Goal: Information Seeking & Learning: Learn about a topic

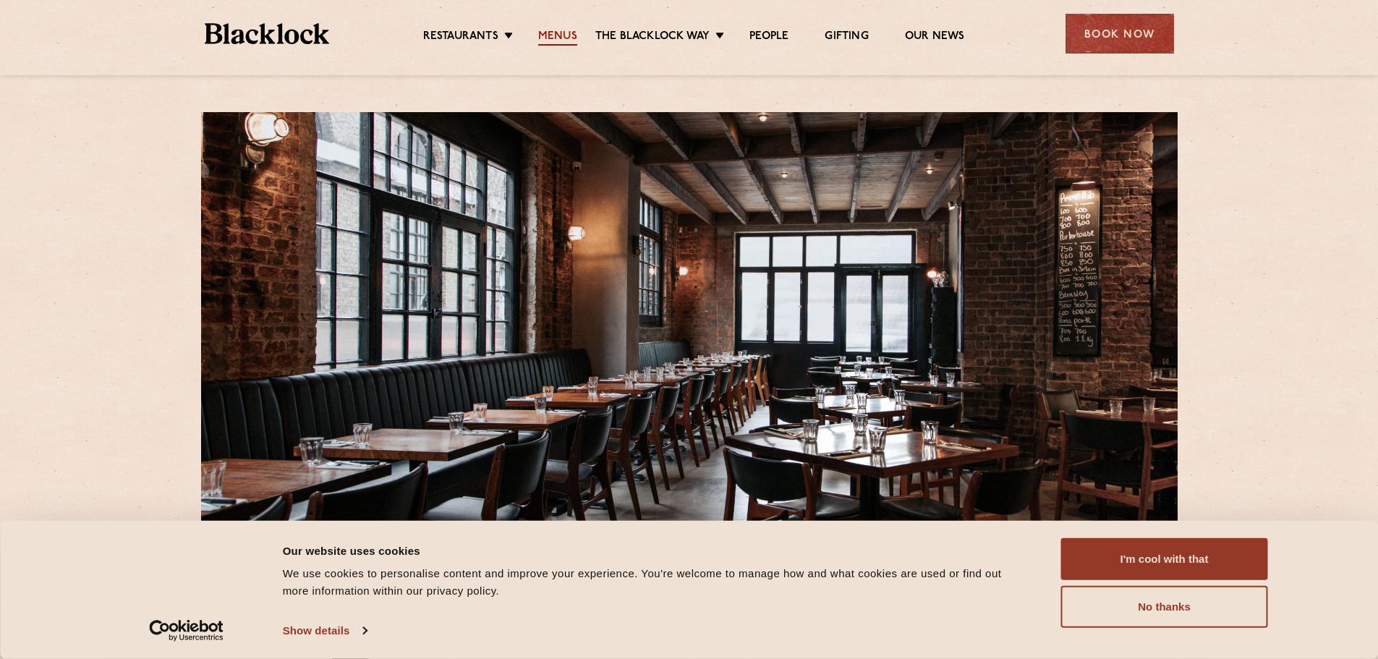
click at [551, 35] on link "Menus" at bounding box center [557, 38] width 39 height 16
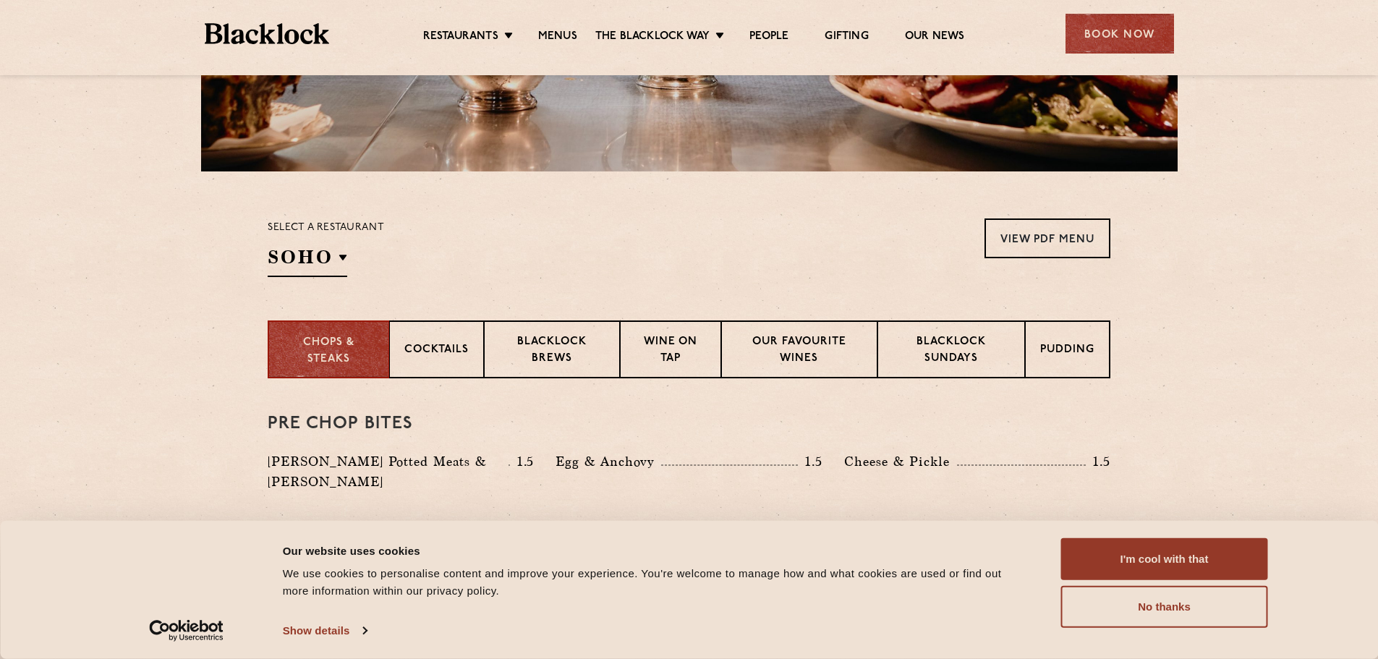
scroll to position [218, 0]
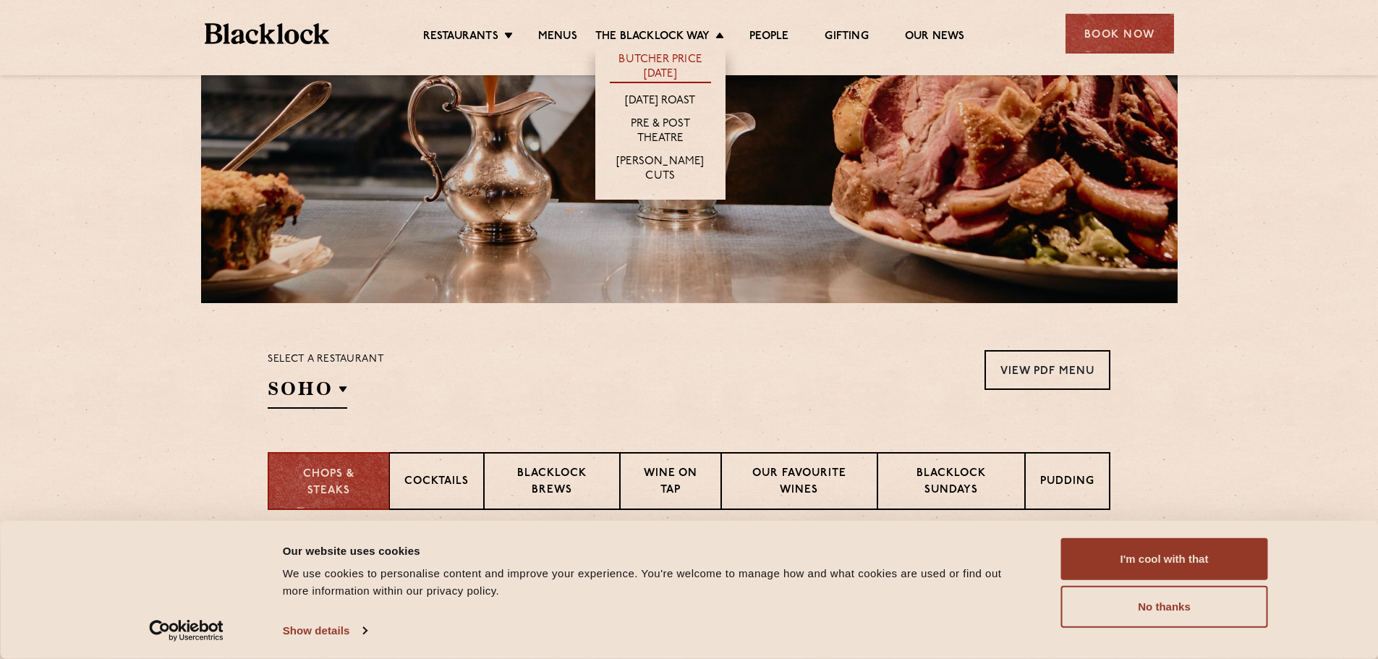
click at [645, 58] on link "Butcher Price [DATE]" at bounding box center [660, 68] width 101 height 30
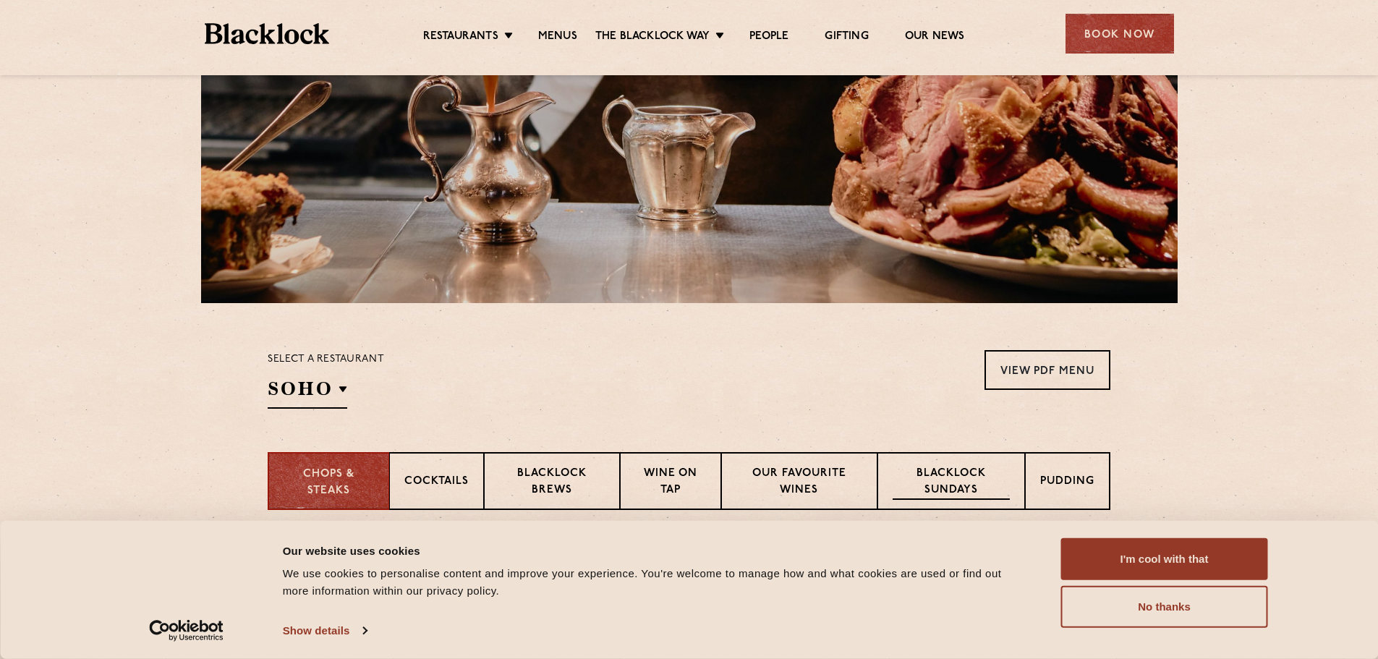
click at [946, 483] on p "Blacklock Sundays" at bounding box center [951, 483] width 117 height 34
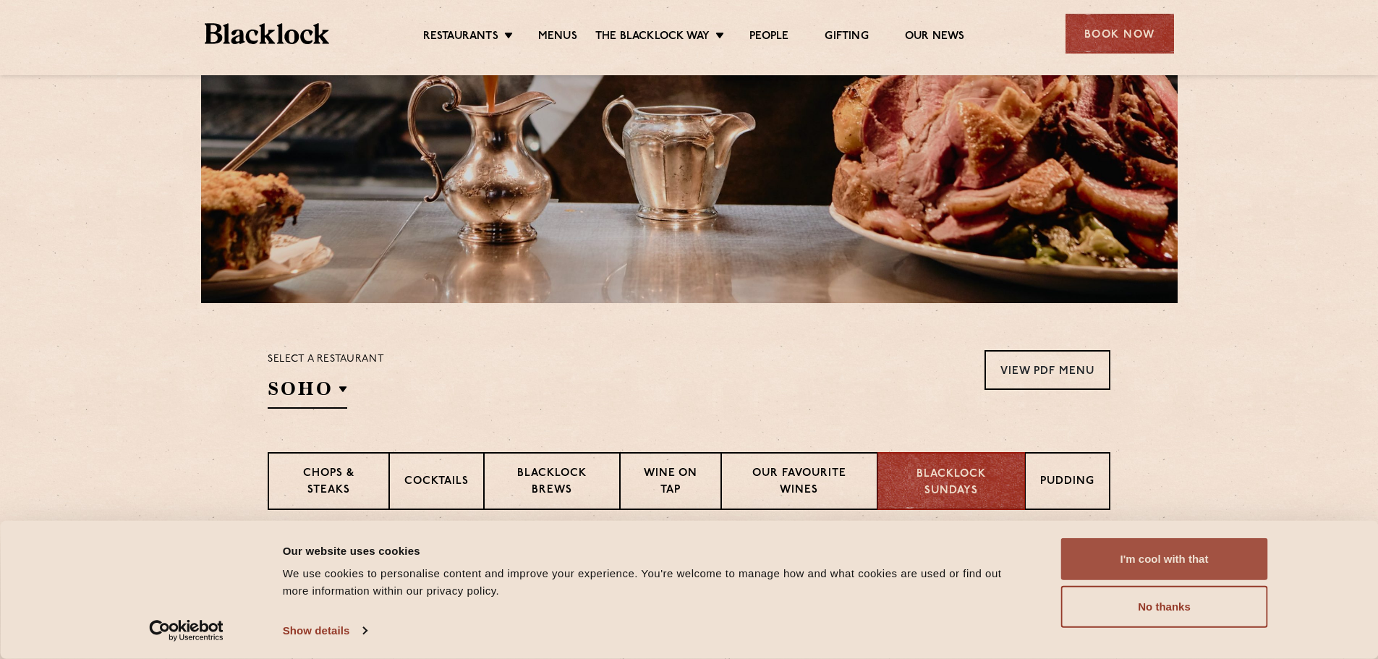
click at [1145, 567] on button "I'm cool with that" at bounding box center [1164, 559] width 207 height 42
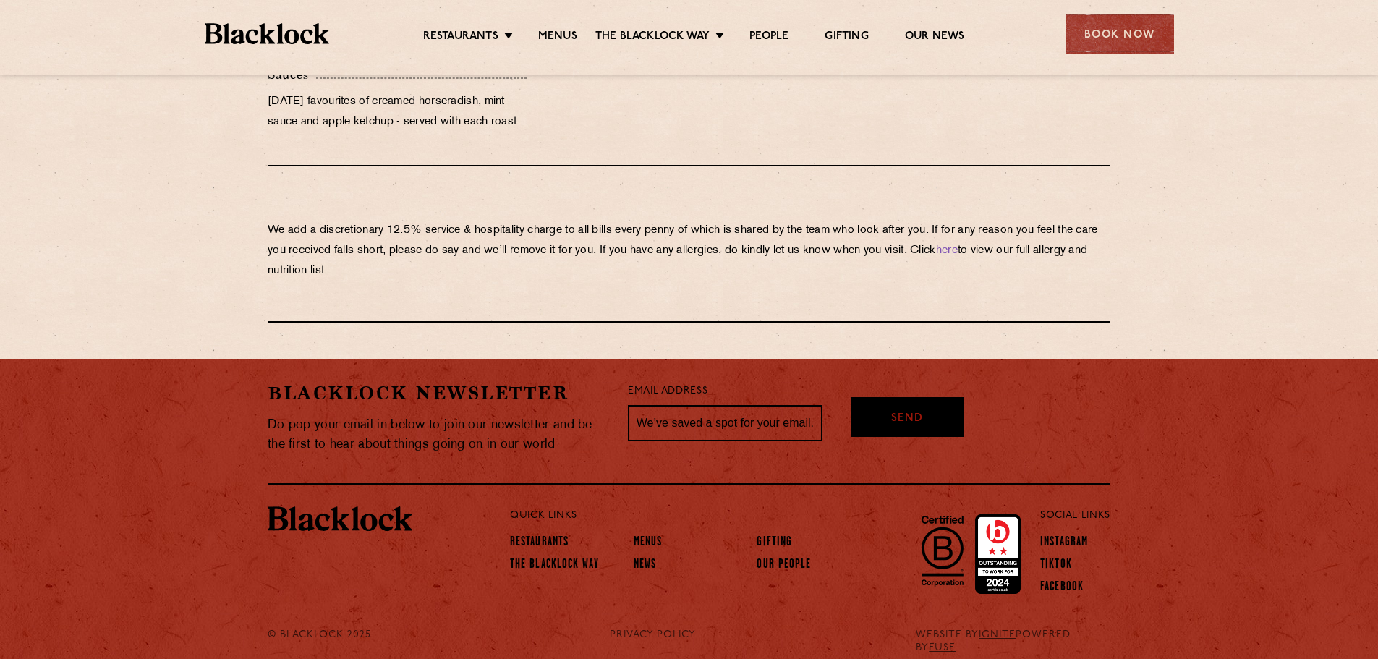
scroll to position [1595, 0]
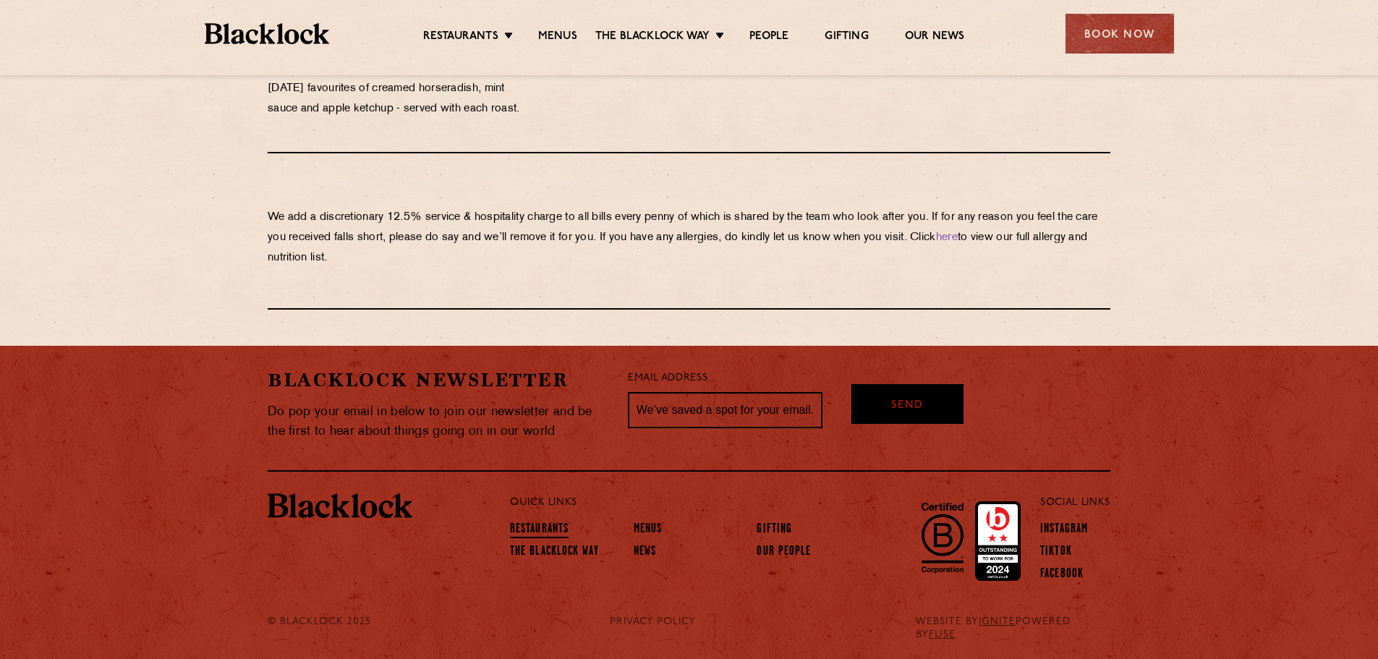
click at [533, 528] on link "Restaurants" at bounding box center [539, 530] width 59 height 16
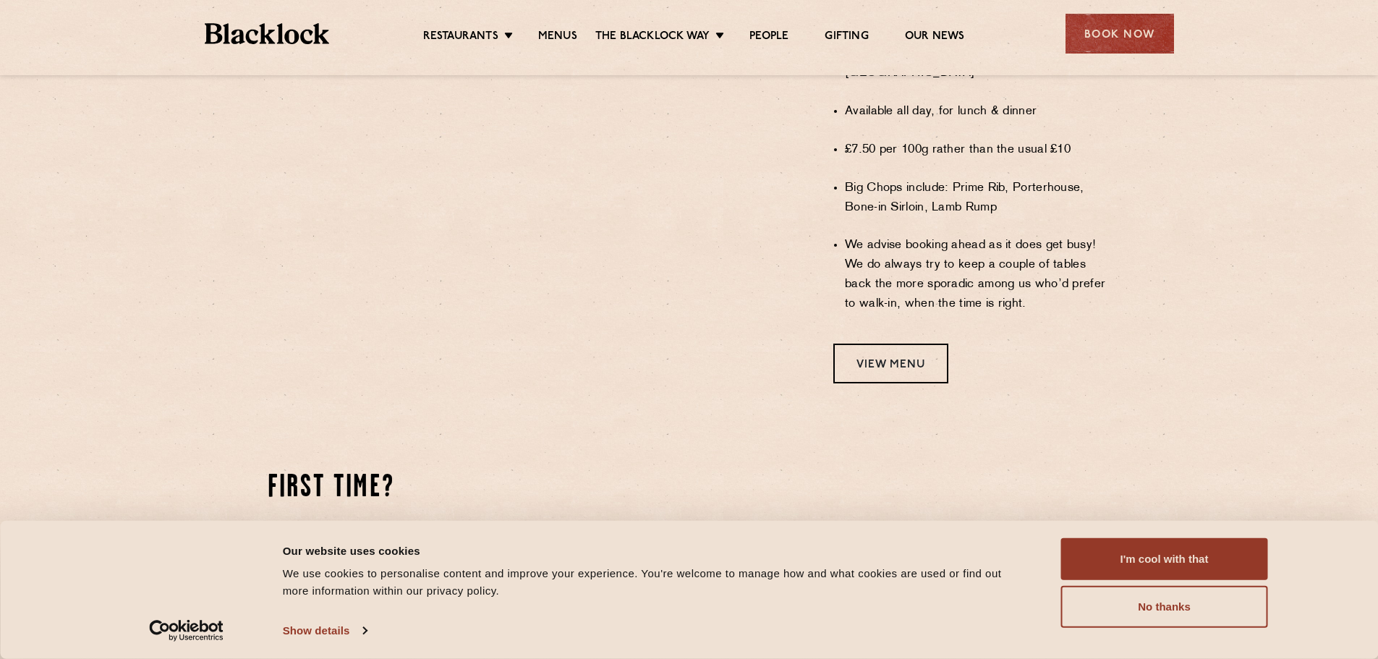
scroll to position [1013, 0]
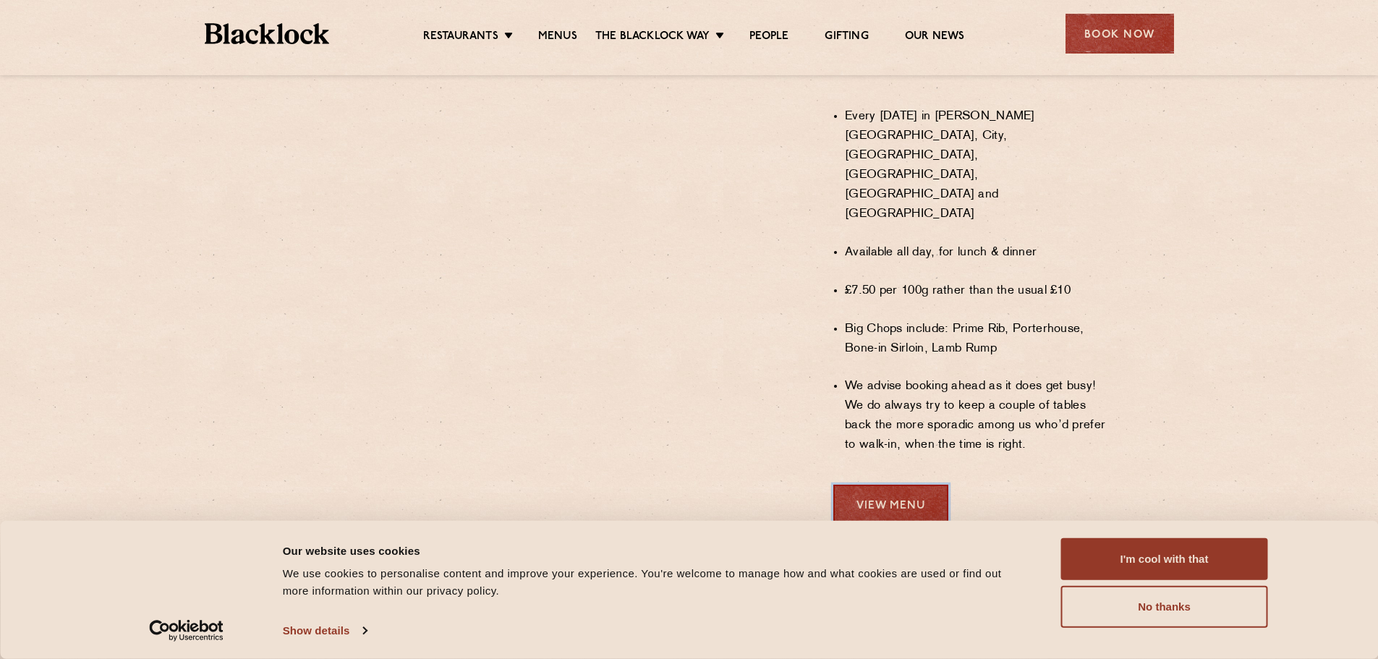
click at [893, 485] on link "View Menu" at bounding box center [891, 505] width 115 height 40
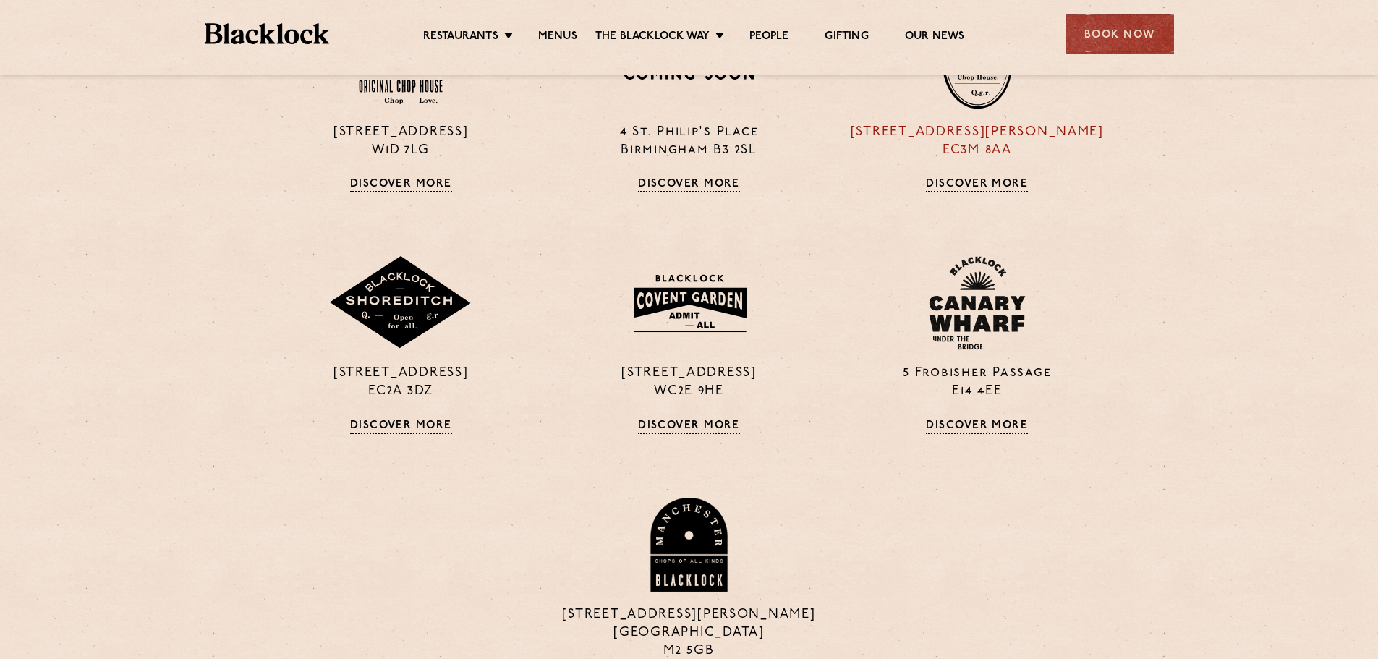
scroll to position [724, 0]
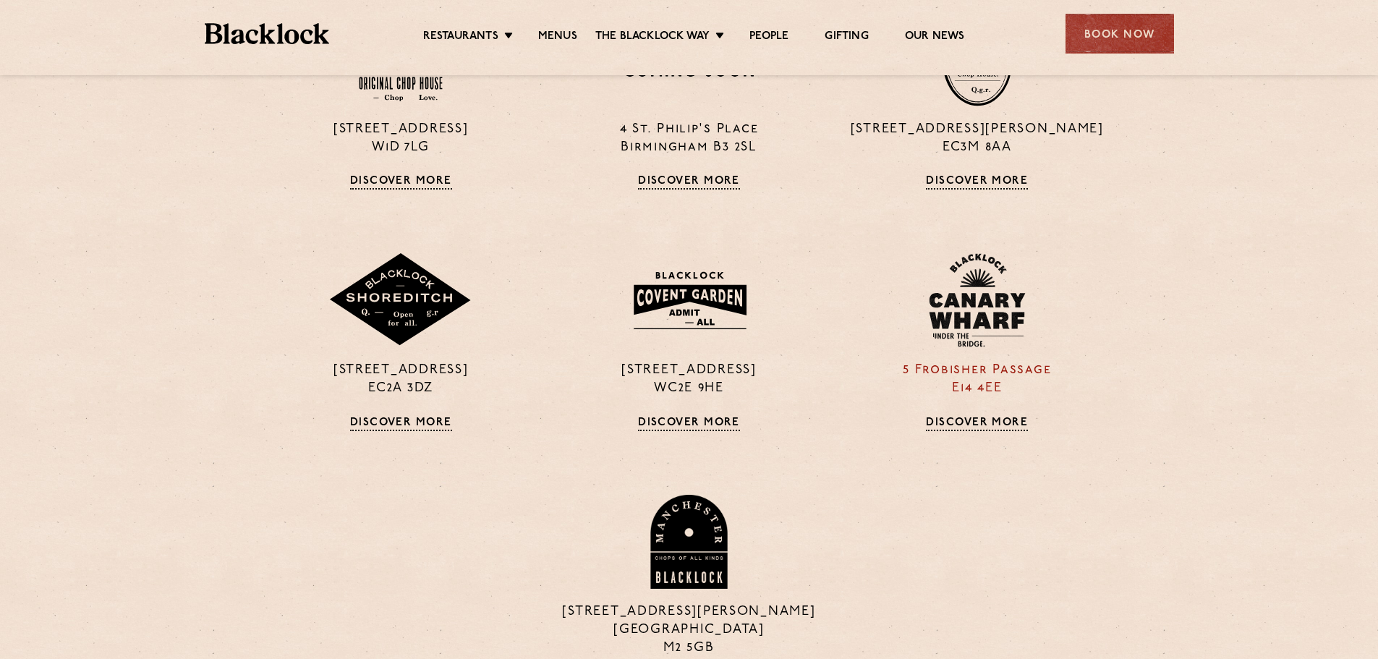
click at [964, 311] on img at bounding box center [977, 300] width 97 height 94
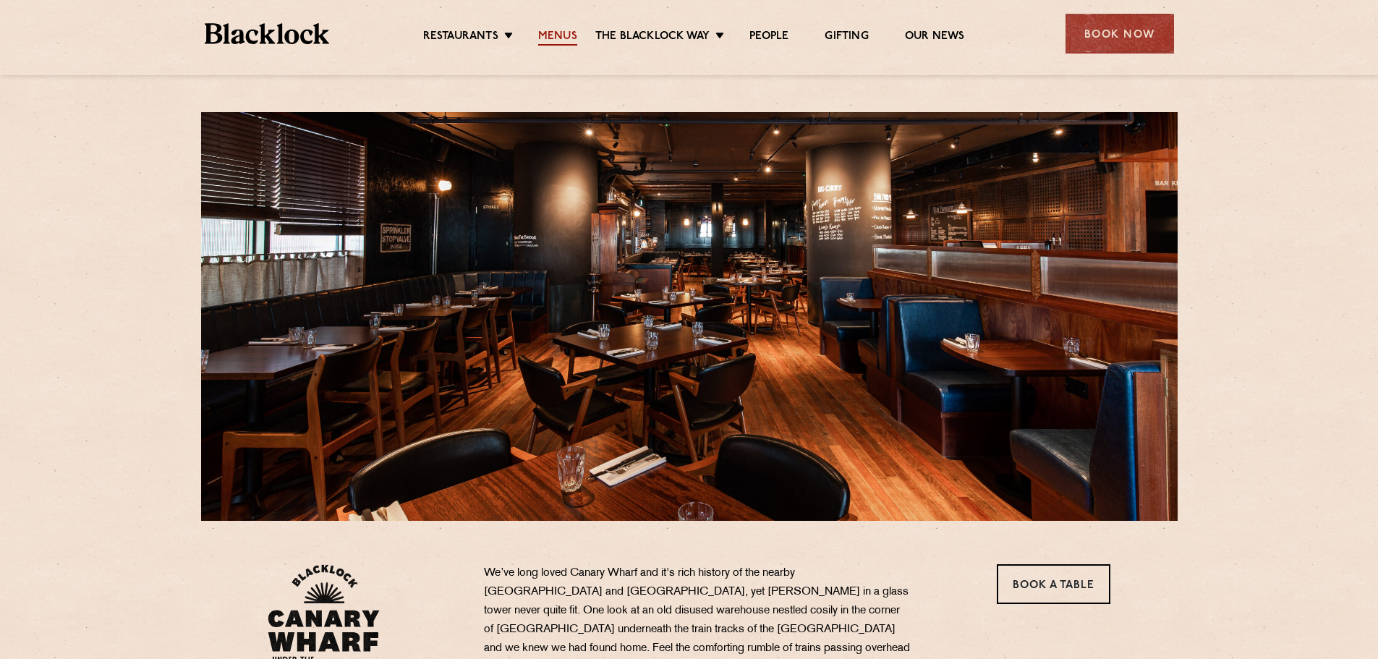
click at [549, 35] on link "Menus" at bounding box center [557, 38] width 39 height 16
